Goal: Task Accomplishment & Management: Use online tool/utility

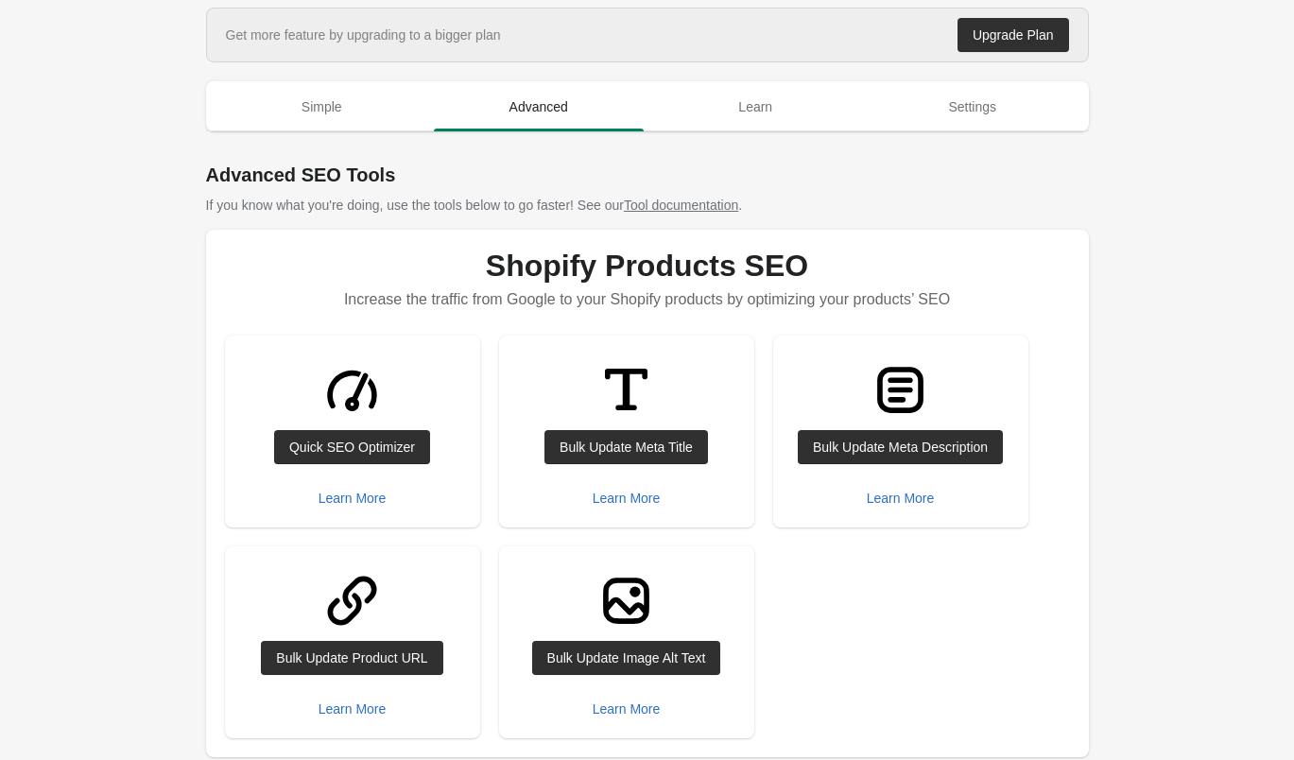
click at [342, 507] on button "Learn More" at bounding box center [352, 498] width 83 height 34
click at [0, 0] on div "Manually Optimize Products SEO tool This tool detects SEO issues and provides a…" at bounding box center [0, 0] width 0 height 0
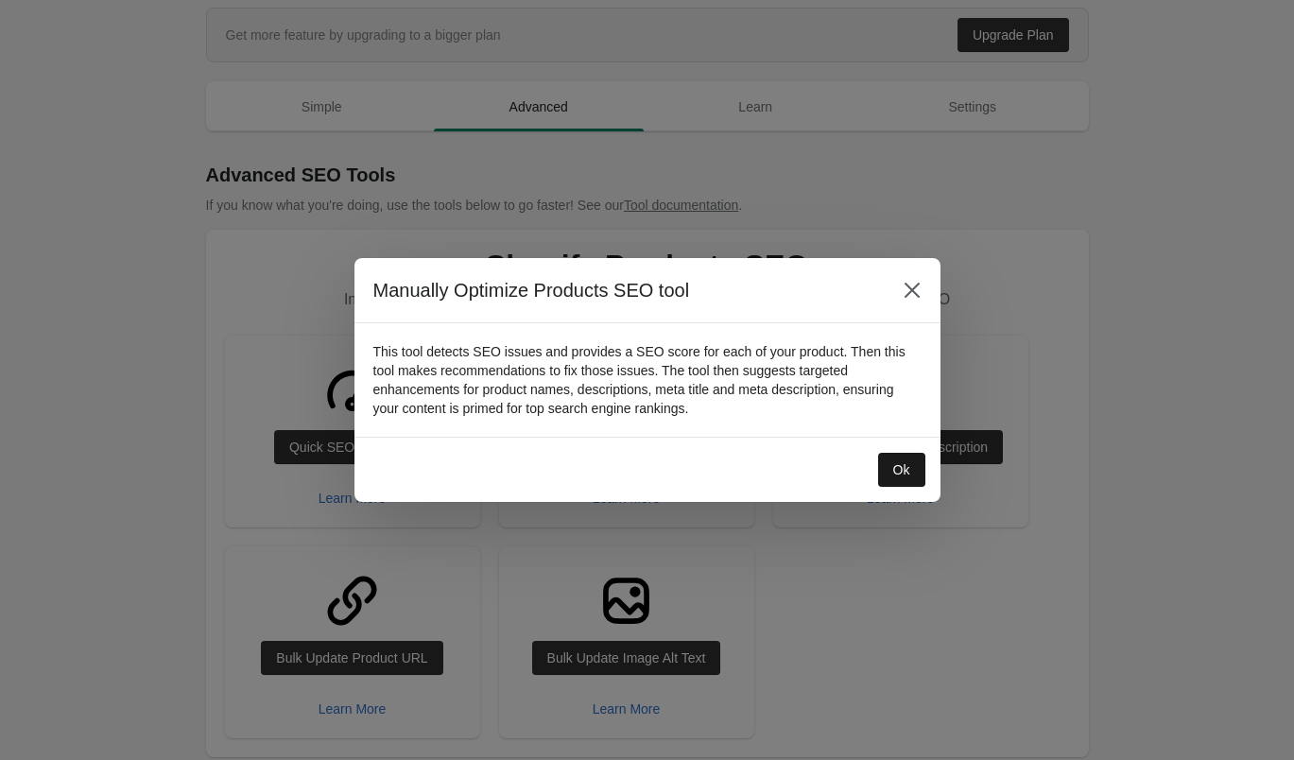
click at [900, 462] on div "Ok" at bounding box center [901, 469] width 17 height 15
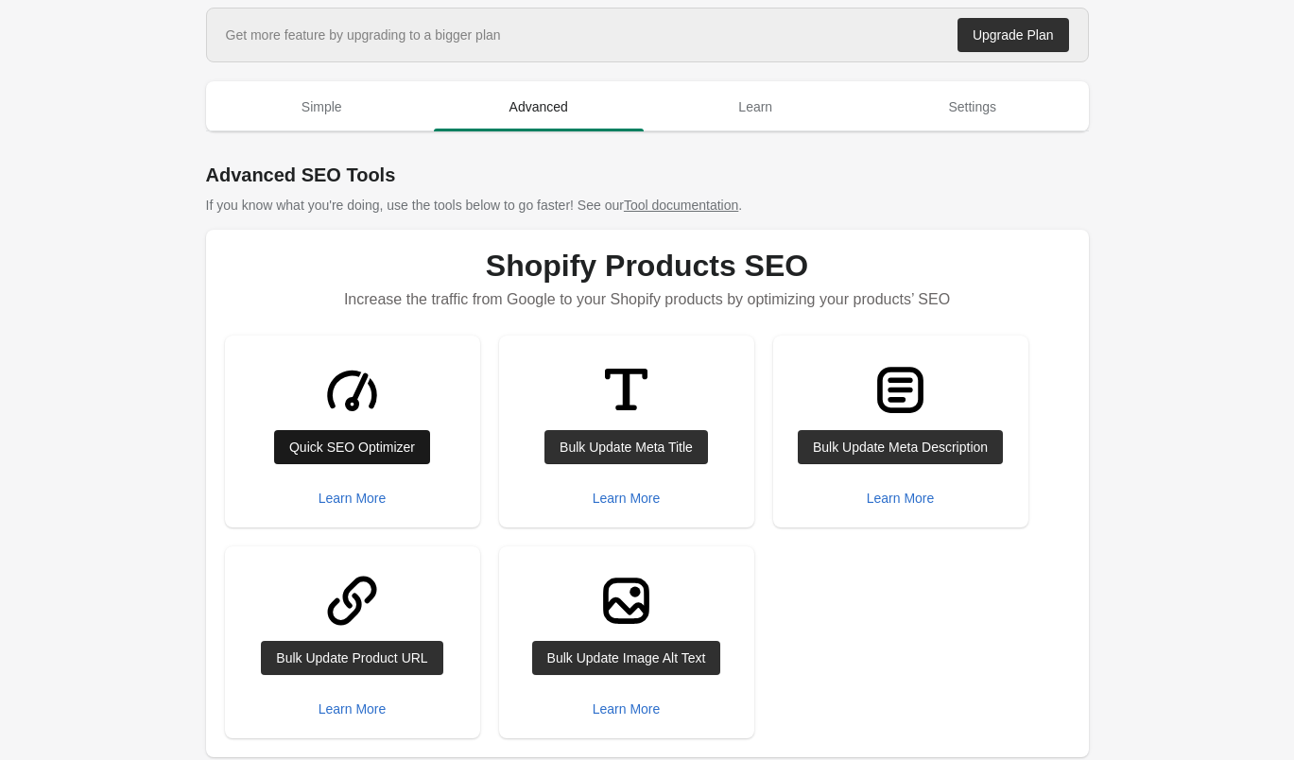
click at [364, 455] on link "Quick SEO Optimizer" at bounding box center [352, 447] width 156 height 34
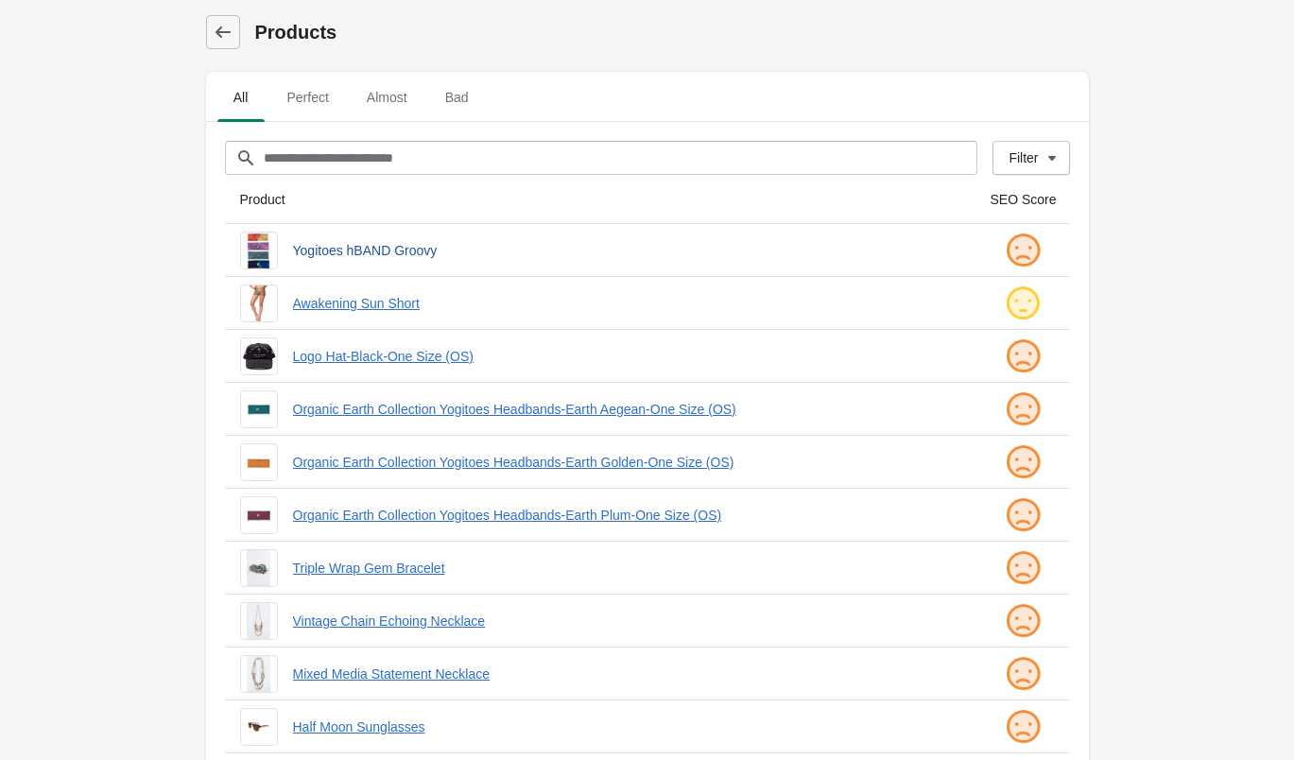
click at [388, 250] on link "Yogitoes hBAND Groovy" at bounding box center [626, 250] width 667 height 19
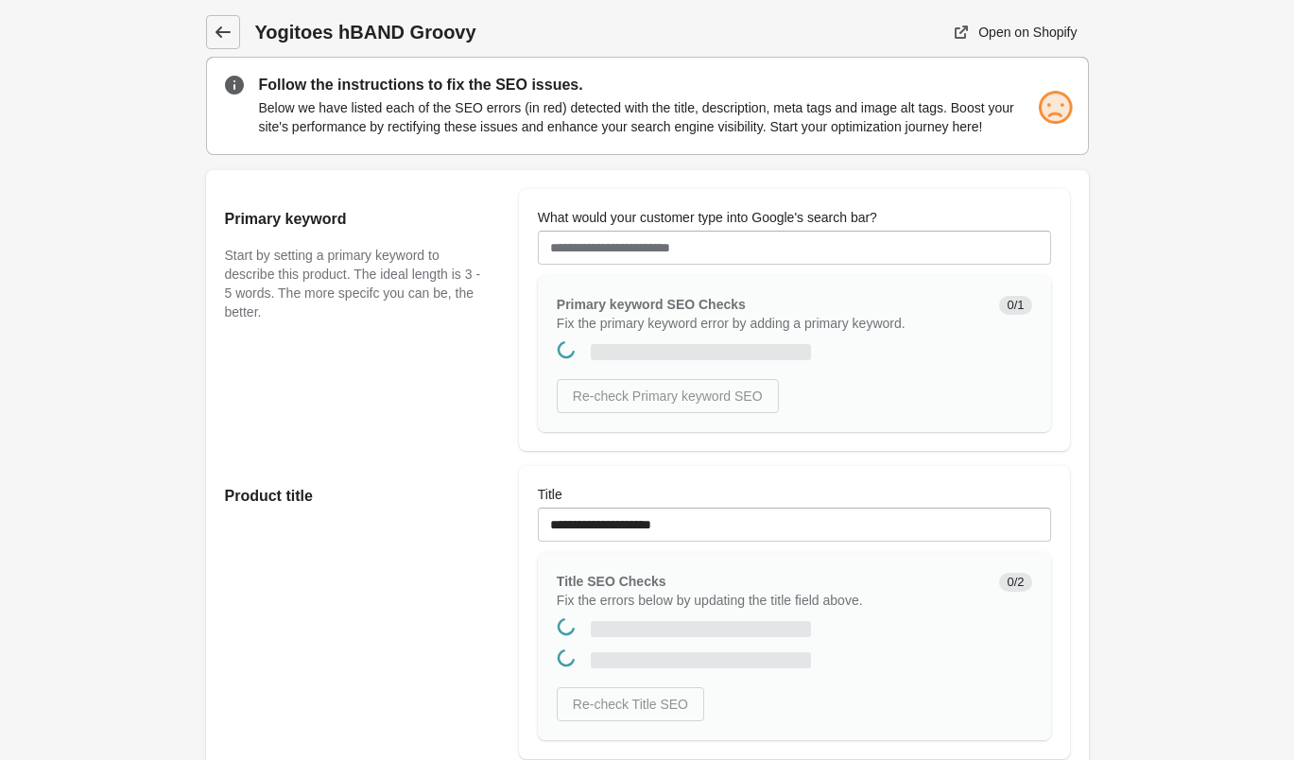
click at [223, 174] on div "Primary keyword Start by setting a primary keyword to describe this product. Th…" at bounding box center [638, 312] width 864 height 277
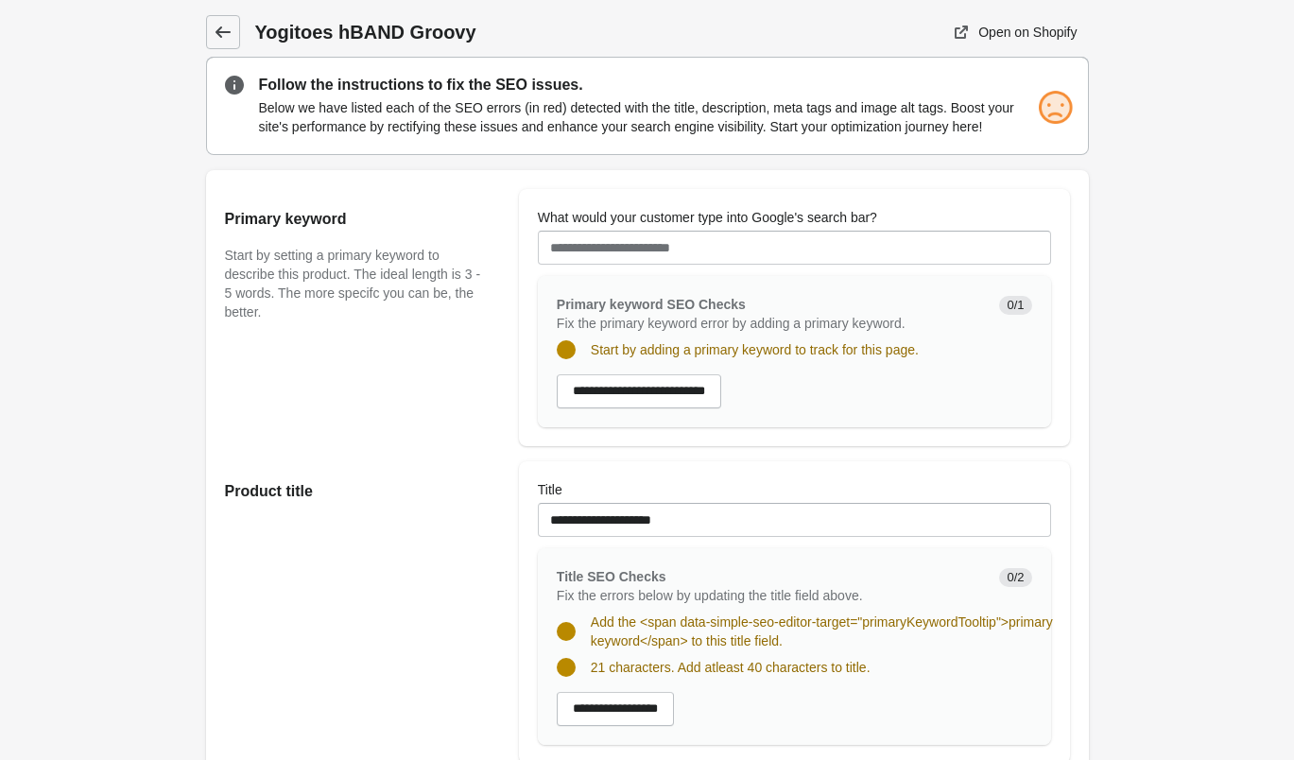
click at [226, 27] on icon at bounding box center [223, 32] width 19 height 19
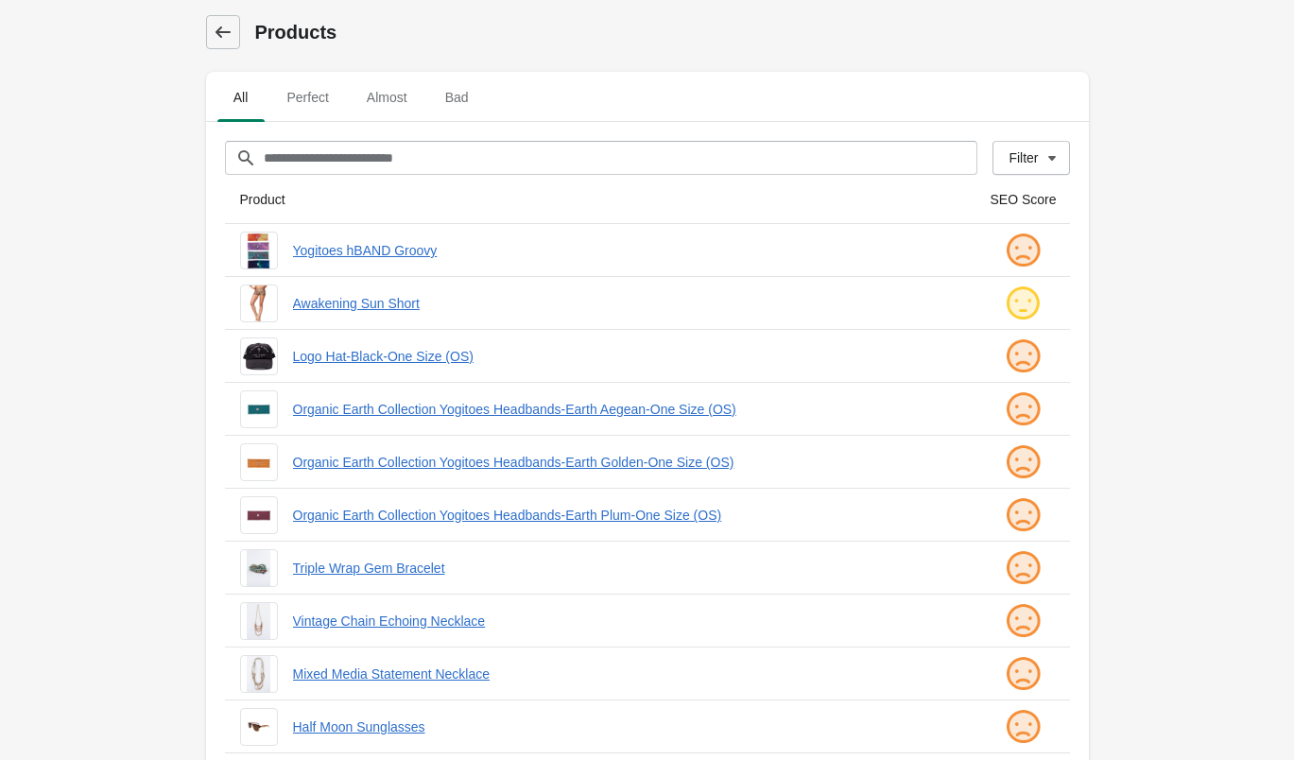
click at [220, 39] on icon at bounding box center [223, 32] width 19 height 19
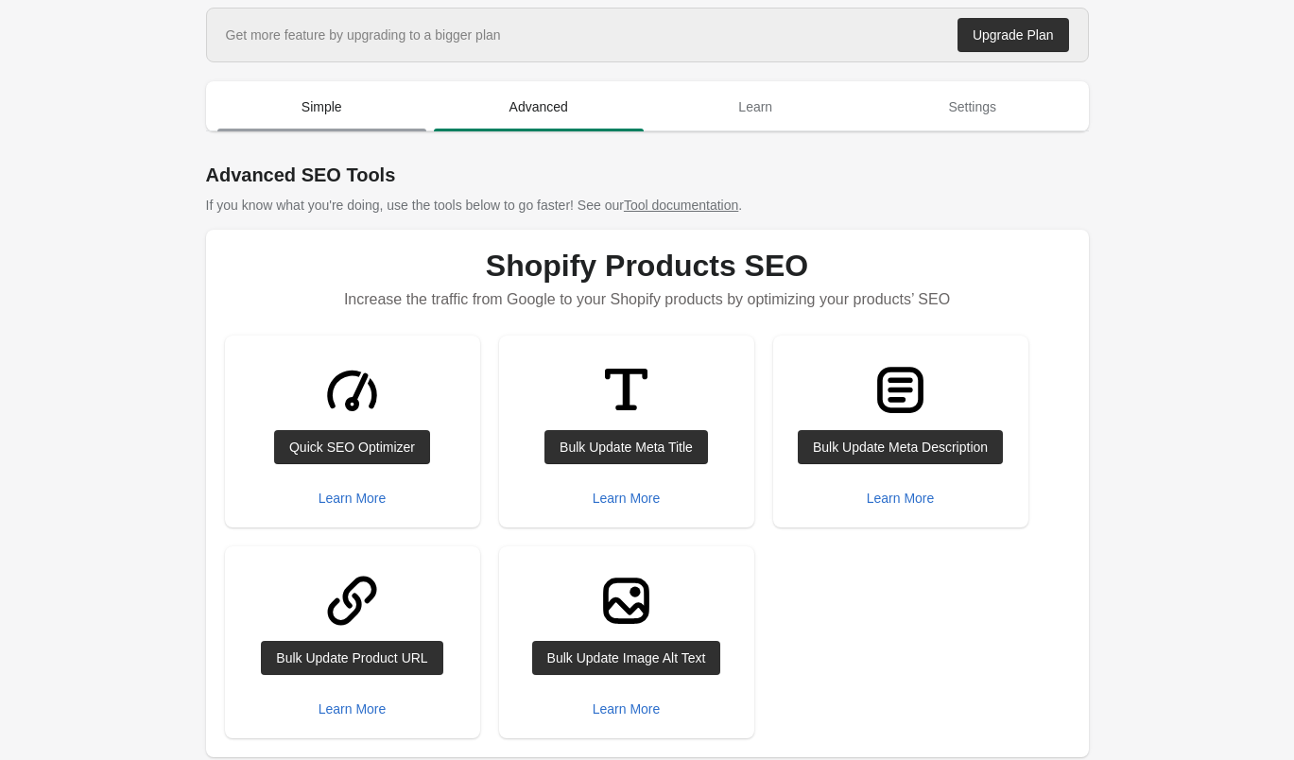
click at [307, 103] on span "Simple" at bounding box center [322, 107] width 210 height 34
